Goal: Check status: Check status

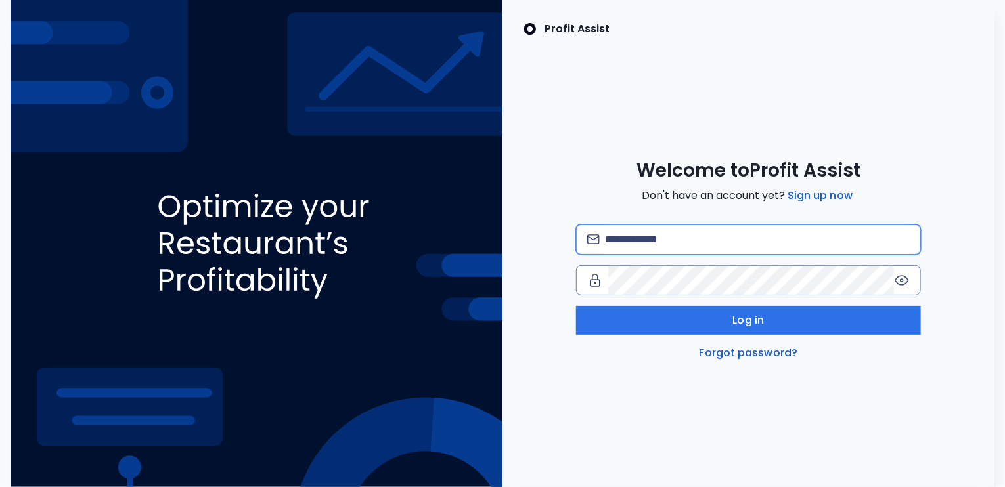
click at [699, 238] on input "email" at bounding box center [757, 239] width 305 height 29
type input "**********"
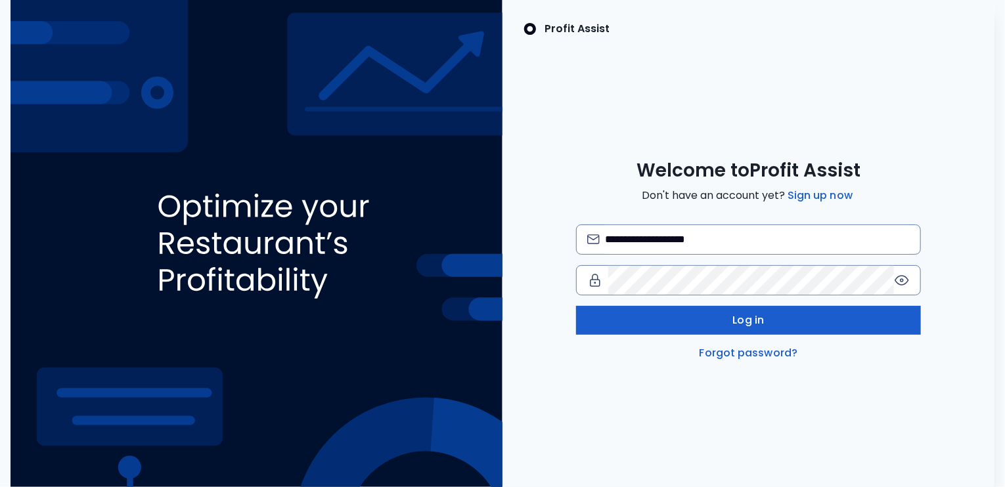
click at [776, 320] on button "Log in" at bounding box center [748, 320] width 345 height 29
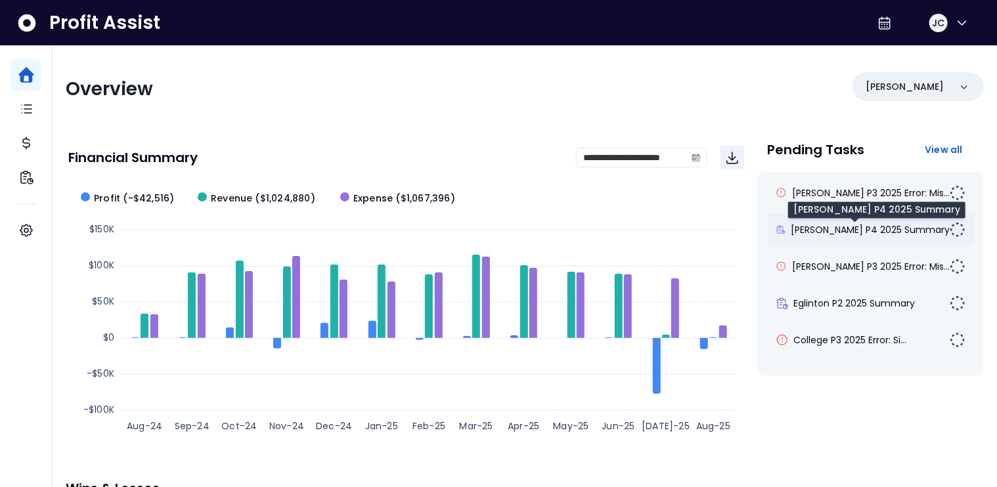
click at [848, 234] on span "[PERSON_NAME] P4 2025 Summary" at bounding box center [870, 229] width 159 height 13
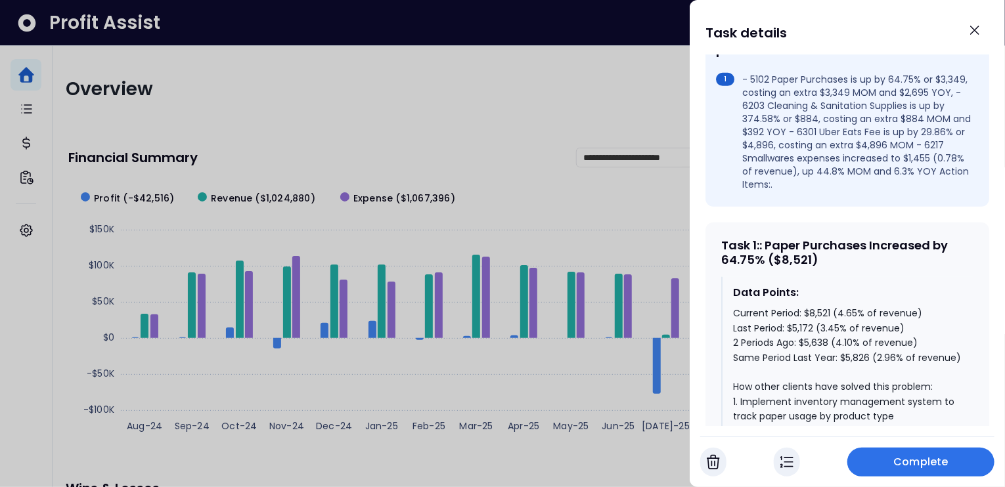
scroll to position [458, 0]
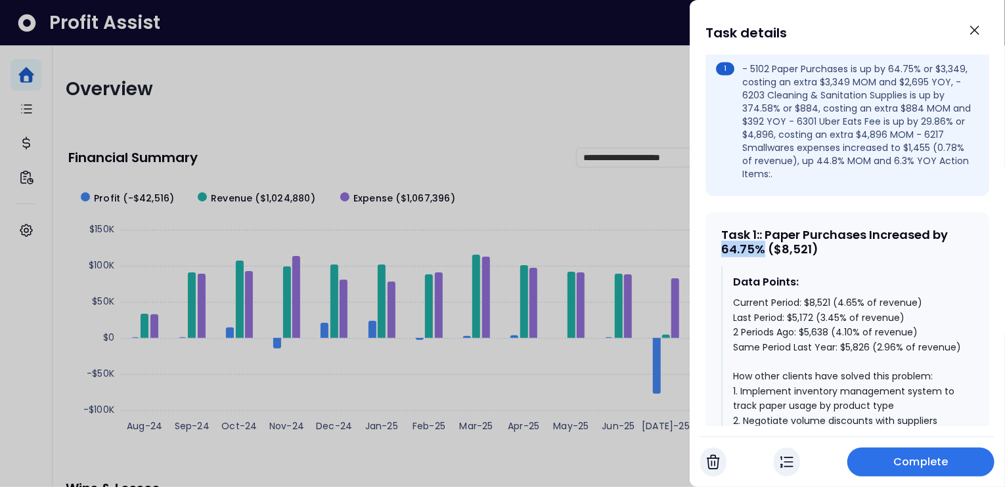
drag, startPoint x: 764, startPoint y: 228, endPoint x: 722, endPoint y: 228, distance: 41.4
click at [722, 228] on div "Task 1 : : Paper Purchases Increased by 64.75% ($8,521)" at bounding box center [847, 242] width 252 height 28
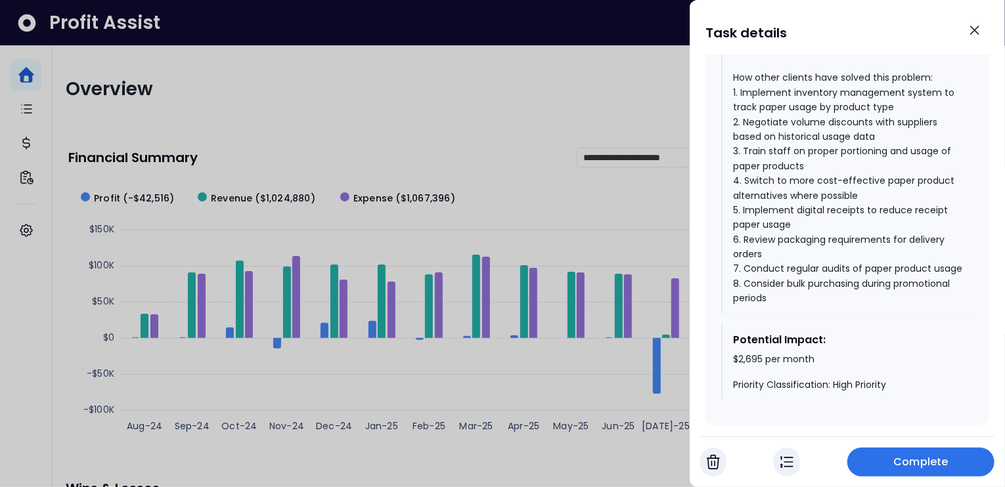
scroll to position [758, 0]
drag, startPoint x: 732, startPoint y: 365, endPoint x: 820, endPoint y: 365, distance: 88.0
click at [818, 361] on div "$2,695 per month Priority Classification: High Priority" at bounding box center [848, 372] width 230 height 39
